Goal: Information Seeking & Learning: Understand process/instructions

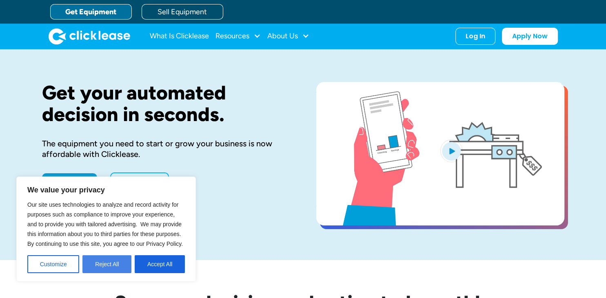
click at [120, 256] on button "Reject All" at bounding box center [106, 264] width 49 height 18
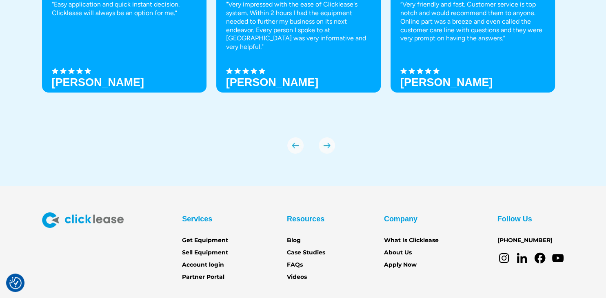
scroll to position [2875, 0]
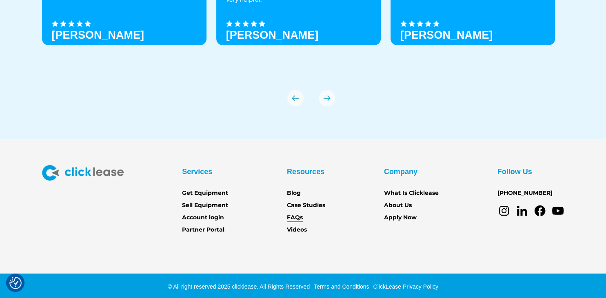
click at [288, 215] on link "FAQs" at bounding box center [295, 217] width 16 height 9
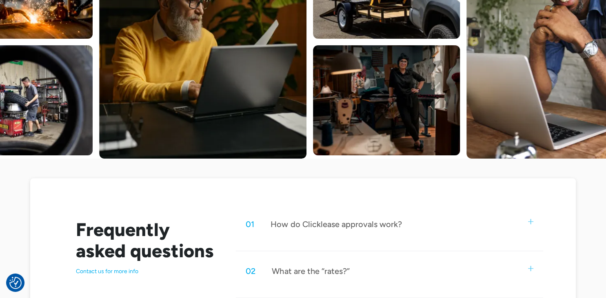
scroll to position [268, 0]
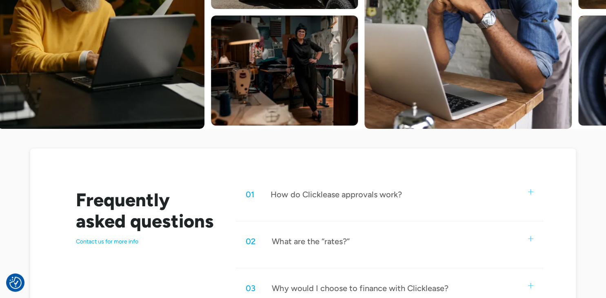
click at [529, 189] on img at bounding box center [530, 191] width 5 height 5
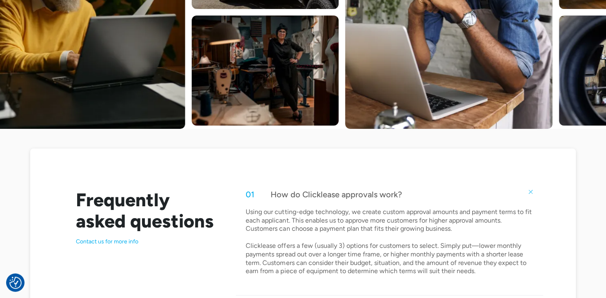
click at [529, 189] on img at bounding box center [530, 191] width 7 height 7
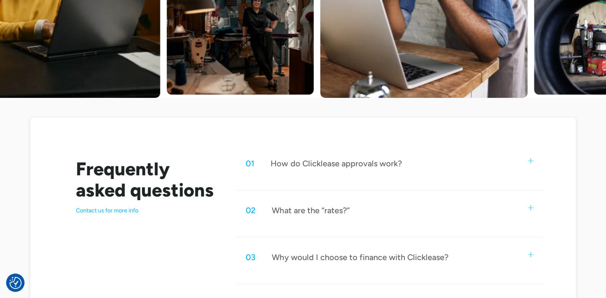
scroll to position [299, 0]
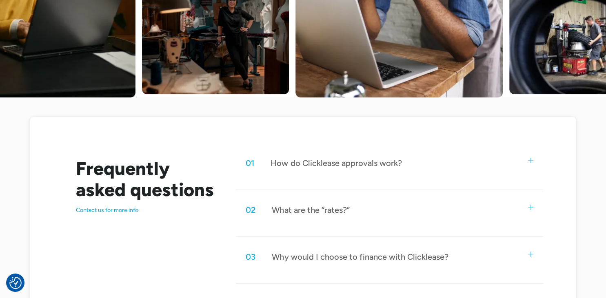
click at [531, 205] on img at bounding box center [530, 207] width 5 height 5
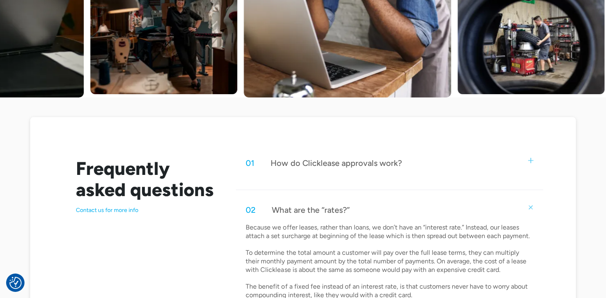
click at [541, 204] on div "02 What are the “rates?”" at bounding box center [389, 210] width 307 height 27
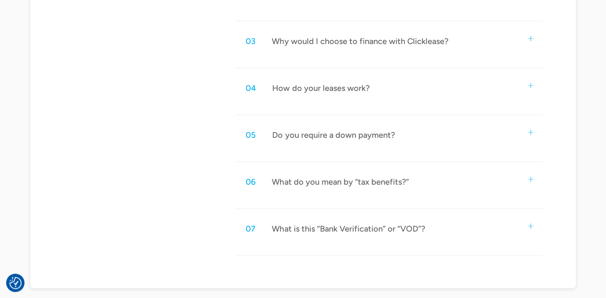
scroll to position [528, 0]
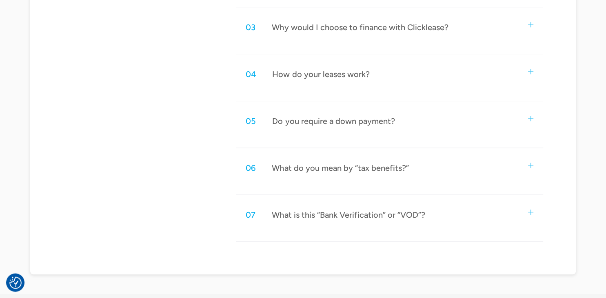
click at [528, 210] on img at bounding box center [530, 212] width 5 height 5
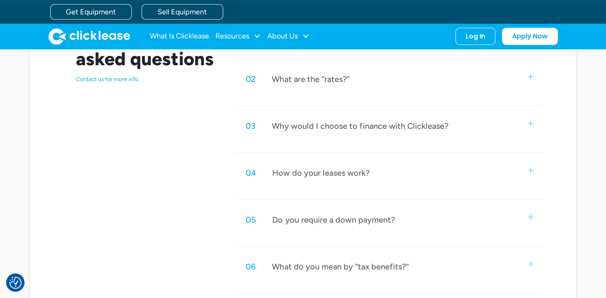
scroll to position [424, 0]
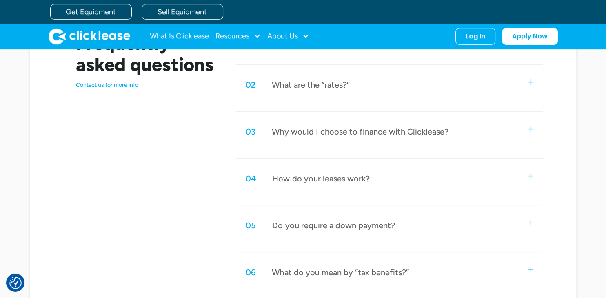
click at [447, 223] on div "05 Do you require a down payment?" at bounding box center [389, 225] width 307 height 27
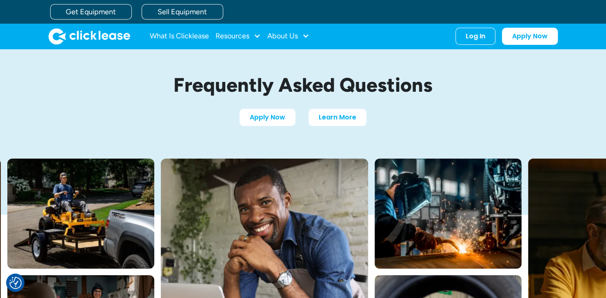
scroll to position [7, 0]
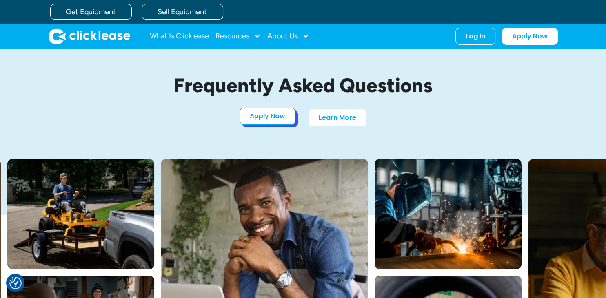
click at [286, 118] on link "Apply Now" at bounding box center [267, 116] width 56 height 17
